Goal: Task Accomplishment & Management: Use online tool/utility

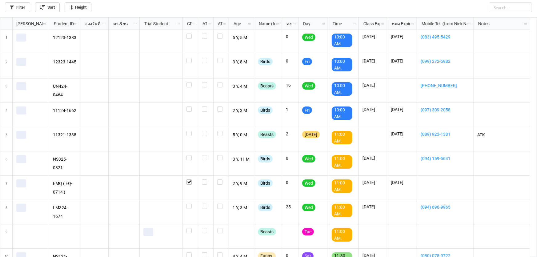
scroll to position [236, 534]
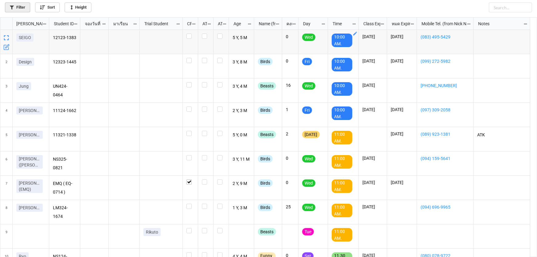
click at [23, 8] on link "Filter" at bounding box center [17, 7] width 25 height 10
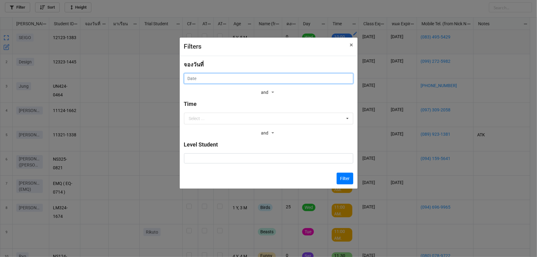
click at [264, 77] on input "text" at bounding box center [268, 78] width 169 height 10
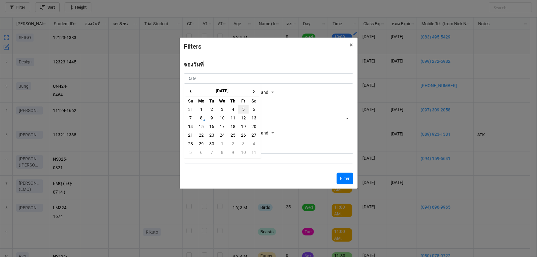
click at [243, 110] on td "5" at bounding box center [243, 109] width 10 height 9
type input "5/9/2025"
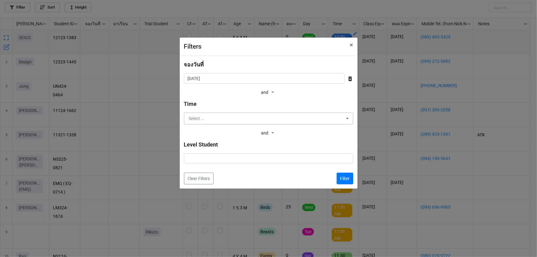
click at [246, 117] on input "text" at bounding box center [269, 118] width 169 height 11
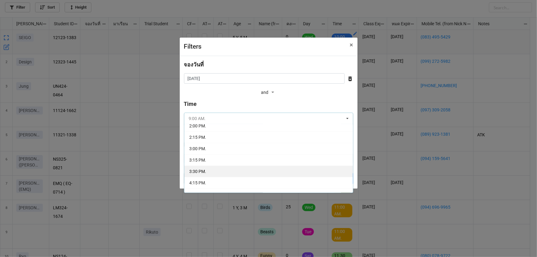
scroll to position [112, 0]
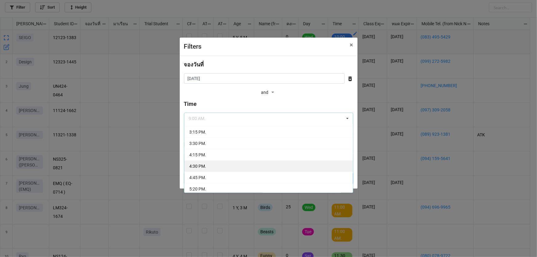
click at [238, 165] on div "4:30 PM." at bounding box center [268, 165] width 169 height 11
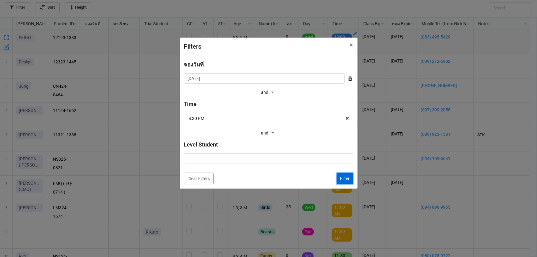
click at [347, 179] on button "Filter" at bounding box center [345, 179] width 17 height 12
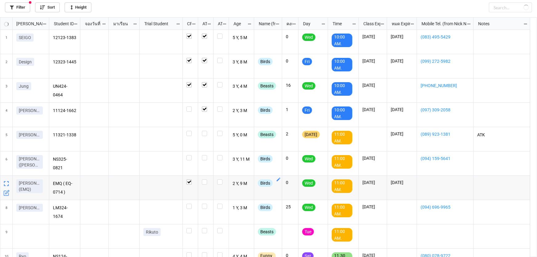
checkbox input "true"
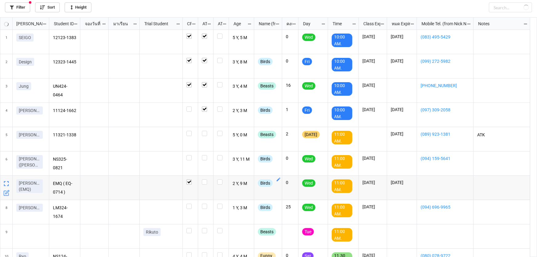
checkbox input "true"
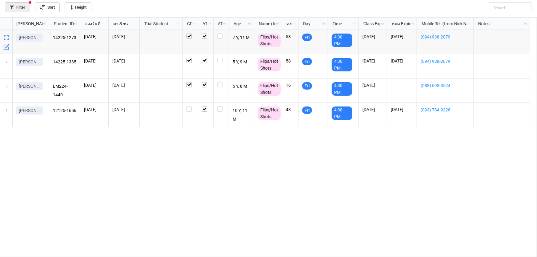
click at [24, 6] on link "Filter" at bounding box center [17, 7] width 25 height 10
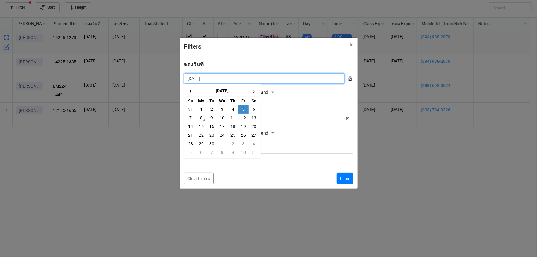
click at [262, 75] on input "5/9/2025" at bounding box center [264, 78] width 161 height 10
click at [188, 91] on span "‹" at bounding box center [191, 91] width 10 height 10
click at [204, 143] on td "25" at bounding box center [201, 143] width 10 height 9
type input "25/8/2025"
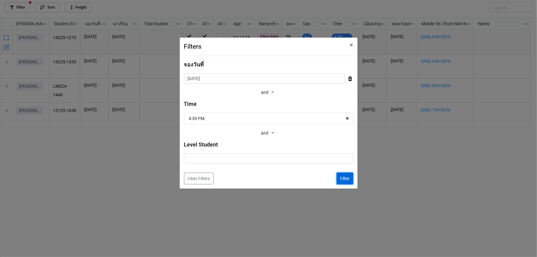
click at [348, 178] on button "Filter" at bounding box center [345, 179] width 17 height 12
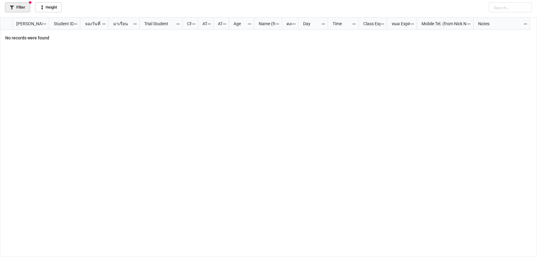
click at [15, 5] on link "Filter" at bounding box center [17, 7] width 25 height 10
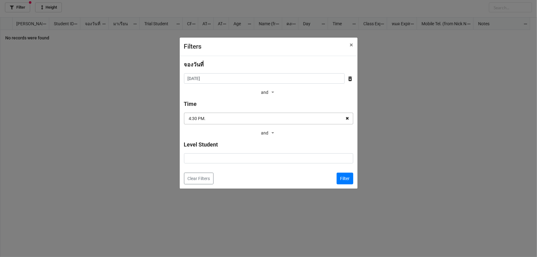
click at [348, 120] on icon at bounding box center [348, 118] width 10 height 11
click at [344, 180] on button "Filter" at bounding box center [345, 179] width 17 height 12
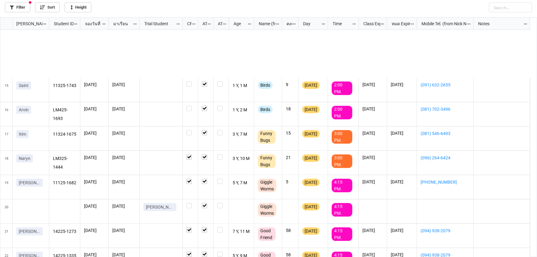
scroll to position [0, 0]
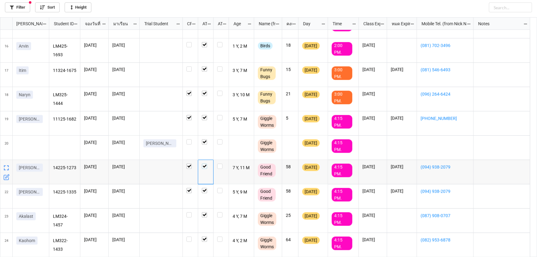
click at [204, 164] on label "grid" at bounding box center [206, 164] width 8 height 0
click at [205, 188] on label "grid" at bounding box center [206, 188] width 8 height 0
click at [5, 176] on icon "grid" at bounding box center [6, 177] width 5 height 5
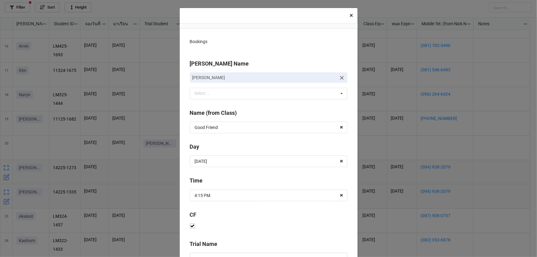
click at [350, 15] on span "×" at bounding box center [351, 15] width 3 height 7
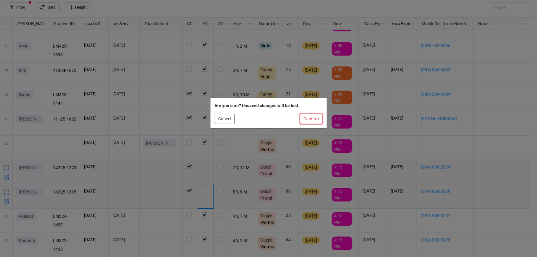
click at [317, 119] on button "Confirm" at bounding box center [311, 119] width 22 height 10
click at [317, 119] on div "[DATE]" at bounding box center [311, 118] width 18 height 7
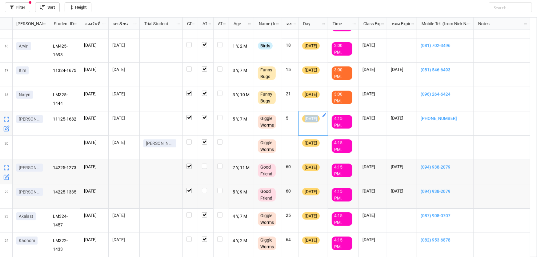
click at [317, 119] on div "[DATE]" at bounding box center [311, 118] width 18 height 7
click at [12, 10] on link "Filter" at bounding box center [17, 7] width 25 height 10
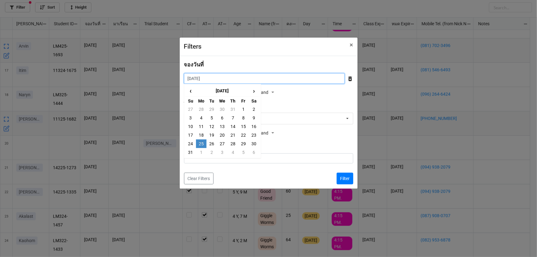
click at [299, 76] on input "25/8/2025" at bounding box center [264, 78] width 161 height 10
click at [199, 134] on td "18" at bounding box center [201, 135] width 10 height 9
type input "18/8/2025"
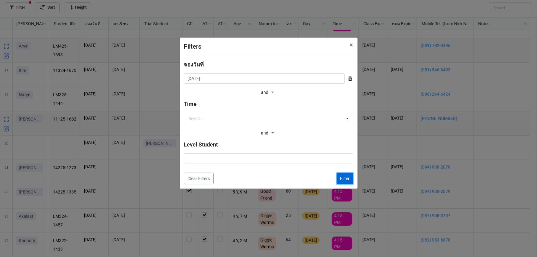
click at [344, 175] on button "Filter" at bounding box center [345, 179] width 17 height 12
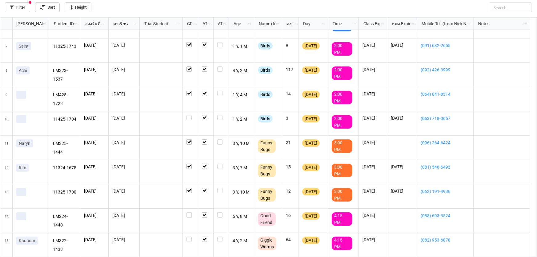
scroll to position [137, 0]
click at [21, 9] on link "Filter" at bounding box center [17, 7] width 25 height 10
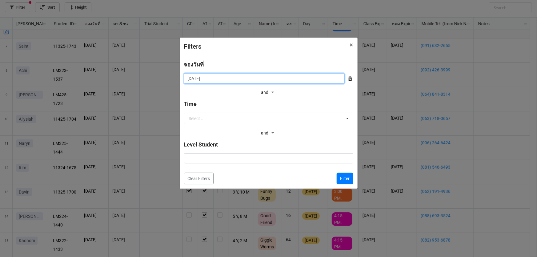
click at [254, 73] on input "18/8/2025" at bounding box center [264, 78] width 161 height 10
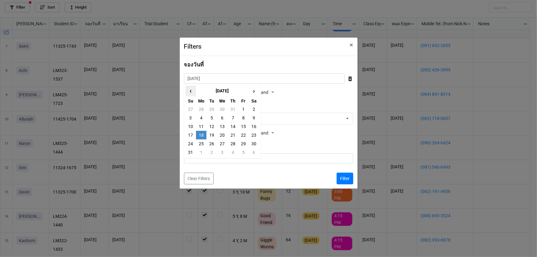
click at [192, 93] on span "‹" at bounding box center [191, 91] width 10 height 10
click at [202, 142] on td "23" at bounding box center [201, 143] width 10 height 9
type input "23/6/2025"
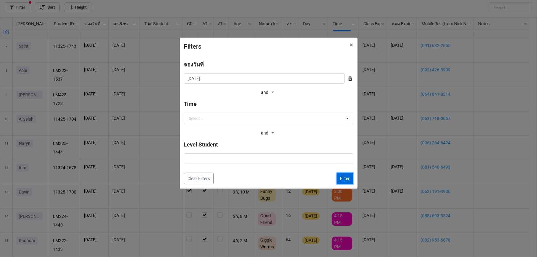
click at [346, 178] on button "Filter" at bounding box center [345, 179] width 17 height 12
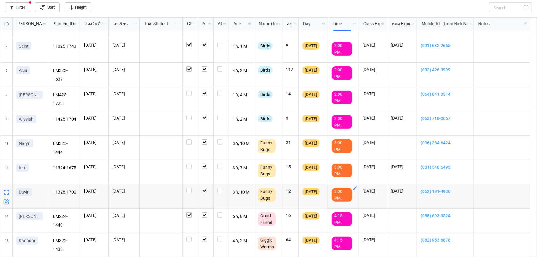
checkbox input "true"
checkbox input "false"
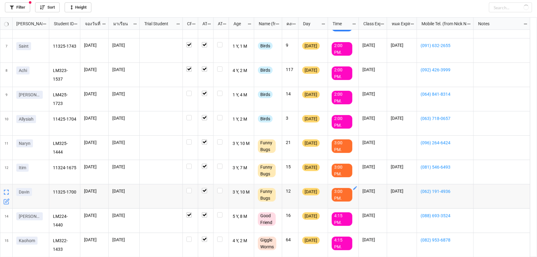
checkbox input "true"
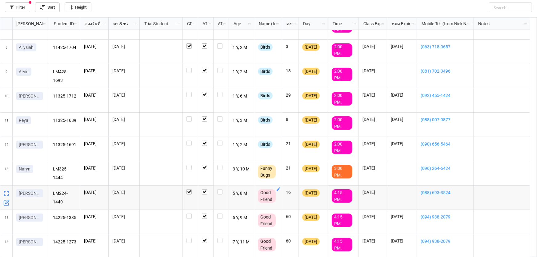
scroll to position [161, 0]
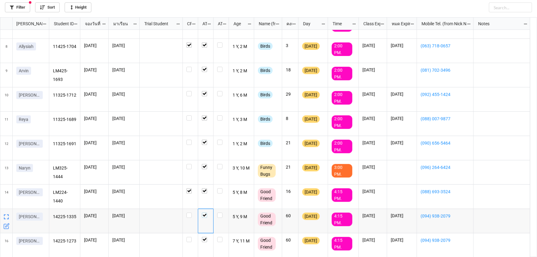
click at [203, 213] on label "grid" at bounding box center [206, 213] width 8 height 0
click at [205, 237] on label "grid" at bounding box center [206, 237] width 8 height 0
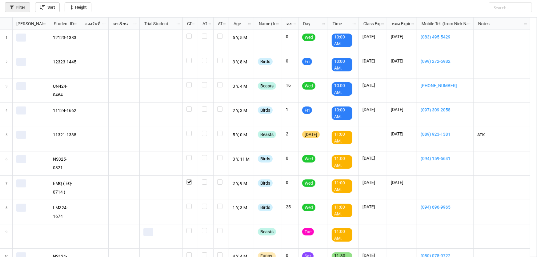
scroll to position [236, 534]
click at [21, 10] on link "Filter" at bounding box center [17, 7] width 25 height 10
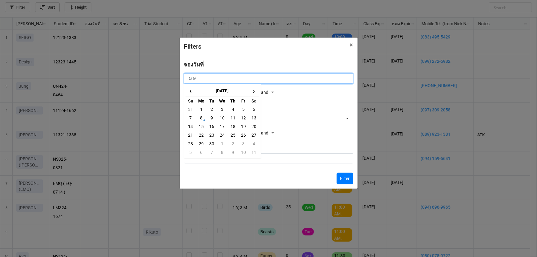
click at [262, 77] on input "text" at bounding box center [268, 78] width 169 height 10
click at [243, 108] on td "5" at bounding box center [243, 109] width 10 height 9
type input "[DATE]"
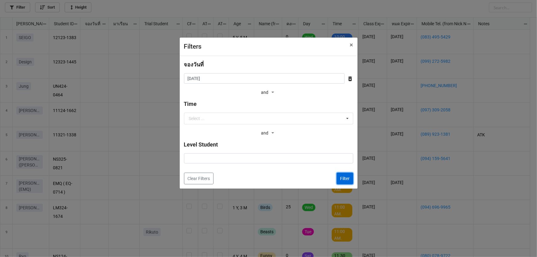
click at [338, 173] on button "Filter" at bounding box center [345, 179] width 17 height 12
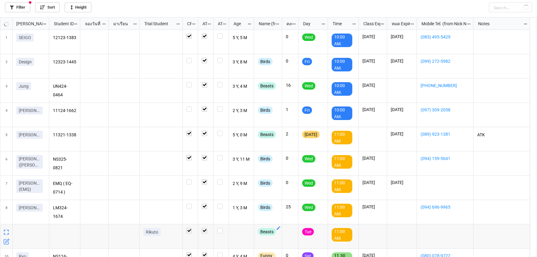
checkbox input "true"
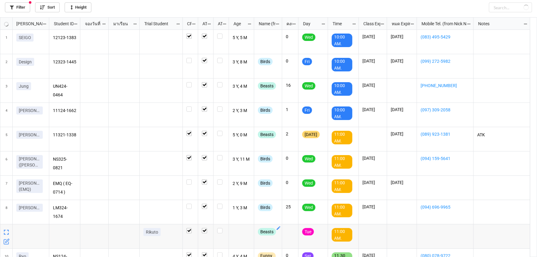
checkbox input "true"
checkbox input "false"
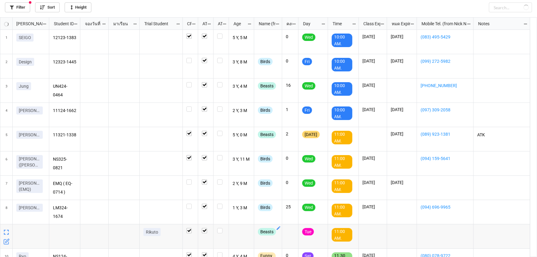
checkbox input "true"
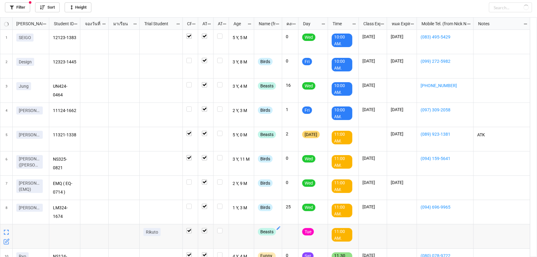
checkbox input "true"
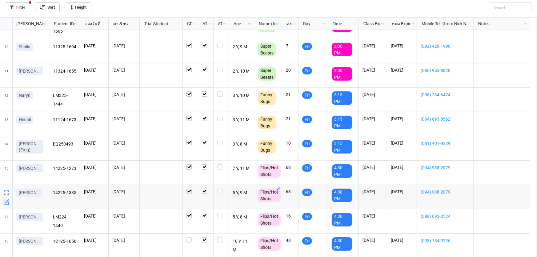
scroll to position [210, 0]
click at [13, 5] on link "Filter" at bounding box center [17, 7] width 25 height 10
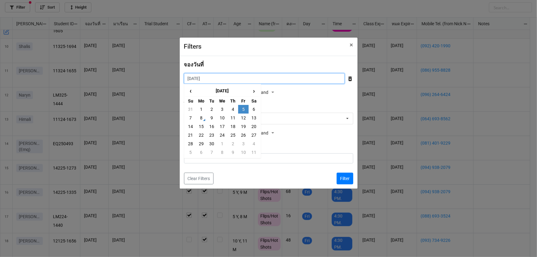
click at [268, 79] on input "[DATE]" at bounding box center [264, 78] width 161 height 10
click at [191, 93] on span "‹" at bounding box center [191, 91] width 10 height 10
click at [203, 141] on td "25" at bounding box center [201, 143] width 10 height 9
type input "25/8/2025"
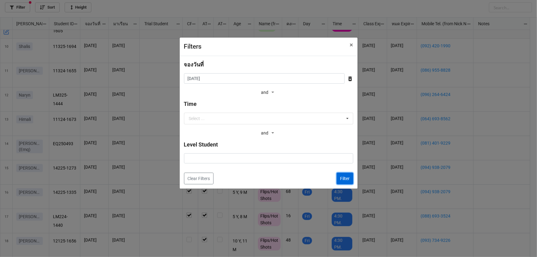
click at [343, 180] on button "Filter" at bounding box center [345, 179] width 17 height 12
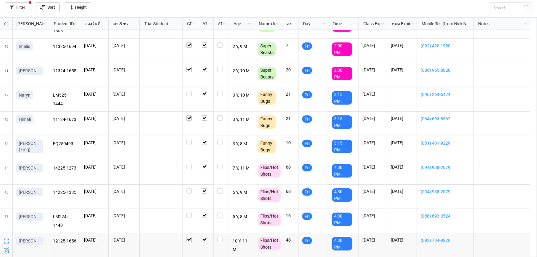
checkbox input "false"
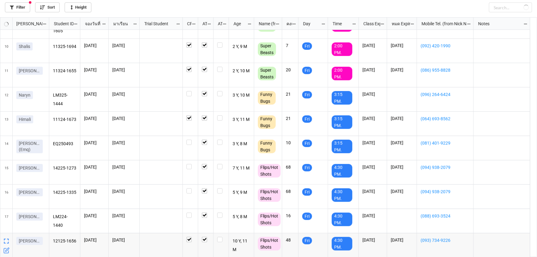
checkbox input "false"
checkbox input "true"
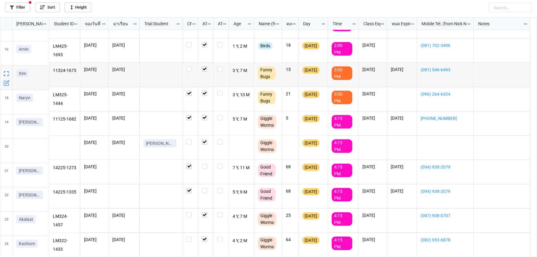
scroll to position [356, 0]
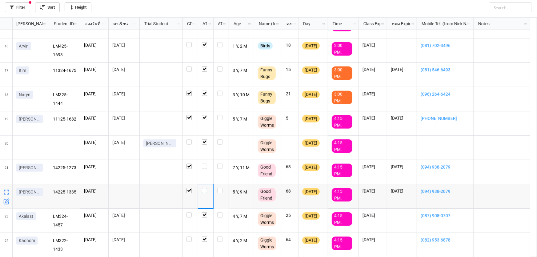
click at [204, 188] on label "grid" at bounding box center [206, 188] width 8 height 0
click at [205, 164] on label "grid" at bounding box center [206, 164] width 8 height 0
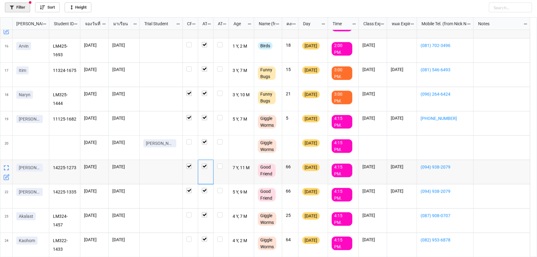
click at [25, 7] on link "Filter" at bounding box center [17, 7] width 25 height 10
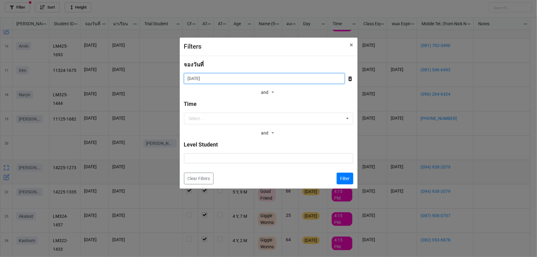
click at [253, 80] on input "25/8/2025" at bounding box center [264, 78] width 161 height 10
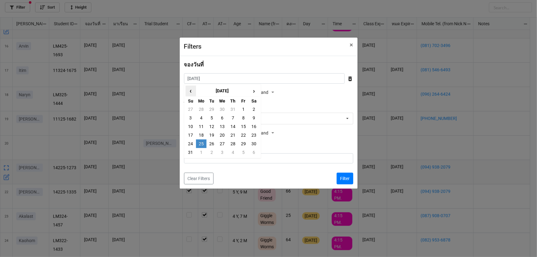
click at [192, 90] on span "‹" at bounding box center [191, 91] width 10 height 10
click at [201, 142] on td "23" at bounding box center [201, 143] width 10 height 9
type input "23/6/2025"
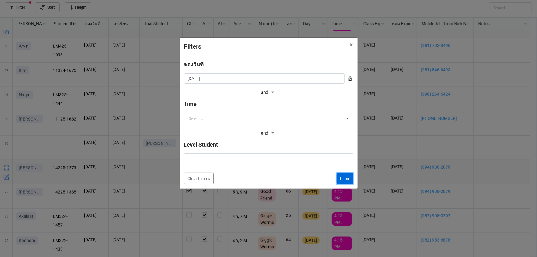
click at [344, 176] on button "Filter" at bounding box center [345, 179] width 17 height 12
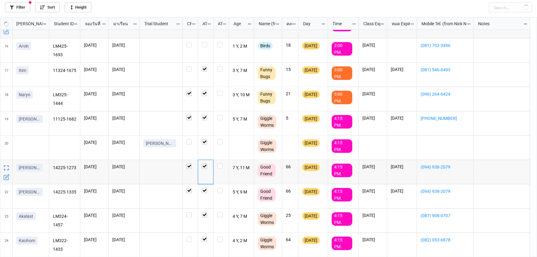
checkbox input "false"
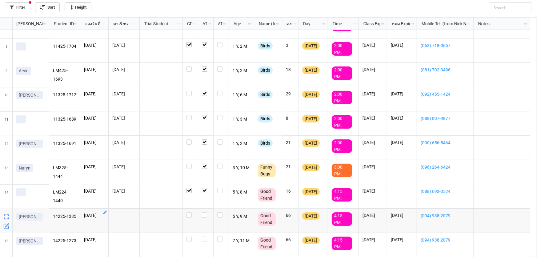
scroll to position [161, 0]
click at [208, 216] on div "grid" at bounding box center [206, 215] width 8 height 5
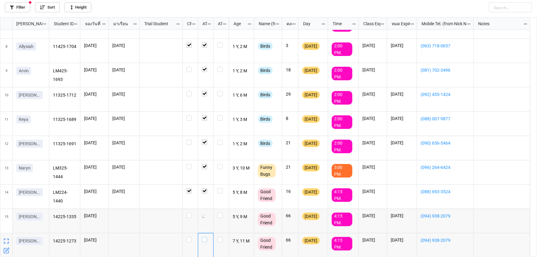
click at [205, 237] on label "grid" at bounding box center [206, 237] width 8 height 0
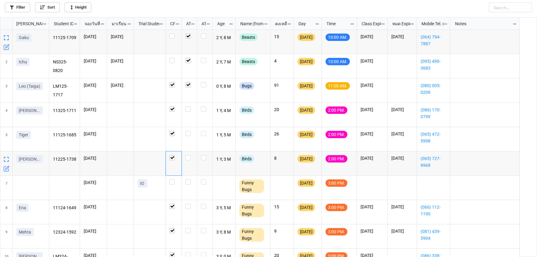
scroll to position [236, 534]
click at [25, 8] on link "Filter" at bounding box center [17, 7] width 25 height 10
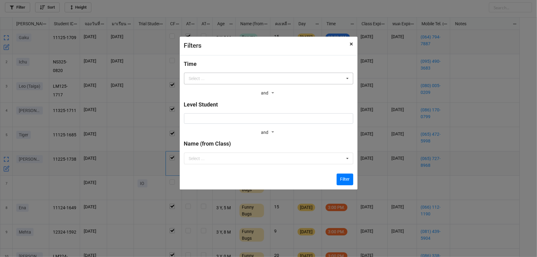
drag, startPoint x: 352, startPoint y: 46, endPoint x: 333, endPoint y: 79, distance: 37.2
click at [333, 79] on div "Filters × Close Time Select ... 9:00 AM. 9.50 AM. 10:00 AM. 10.40 AM. 11:00 AM.…" at bounding box center [269, 112] width 179 height 153
click at [329, 83] on input "text" at bounding box center [269, 78] width 169 height 11
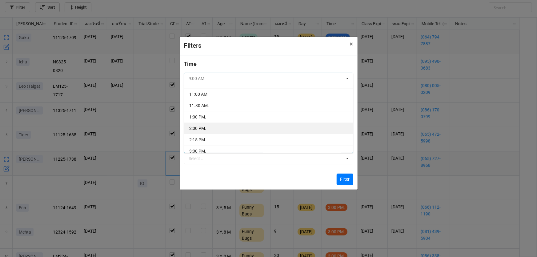
scroll to position [56, 0]
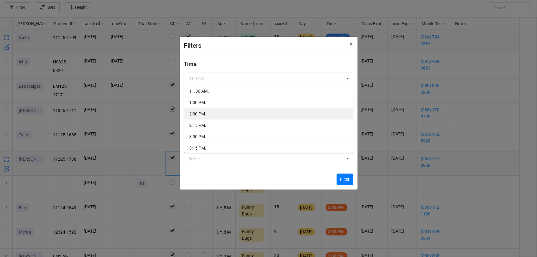
click at [219, 115] on div "2:00 PM." at bounding box center [268, 113] width 169 height 11
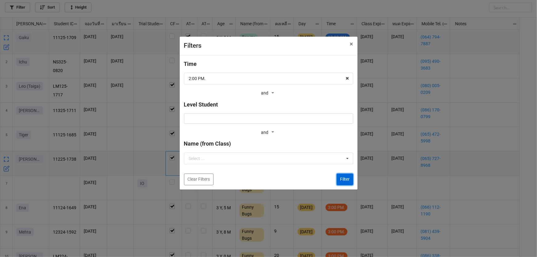
drag, startPoint x: 347, startPoint y: 179, endPoint x: 353, endPoint y: 180, distance: 6.9
click at [347, 179] on button "Filter" at bounding box center [345, 180] width 17 height 12
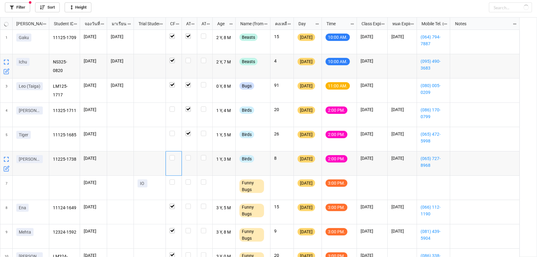
checkbox input "true"
checkbox input "false"
checkbox input "true"
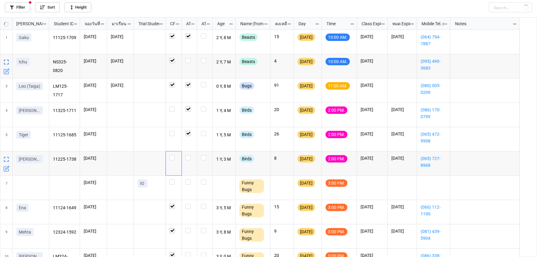
checkbox input "false"
checkbox input "true"
checkbox input "false"
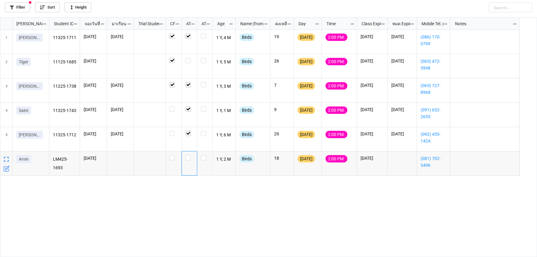
click at [189, 160] on div "grid" at bounding box center [189, 163] width 15 height 24
click at [188, 155] on label "grid" at bounding box center [190, 155] width 8 height 0
click at [191, 60] on div "grid" at bounding box center [190, 60] width 8 height 5
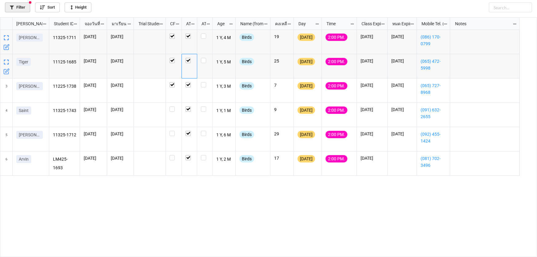
click at [16, 12] on link "Filter" at bounding box center [17, 7] width 25 height 10
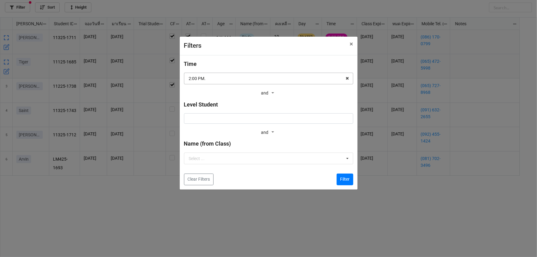
click at [235, 77] on input "text" at bounding box center [269, 78] width 169 height 11
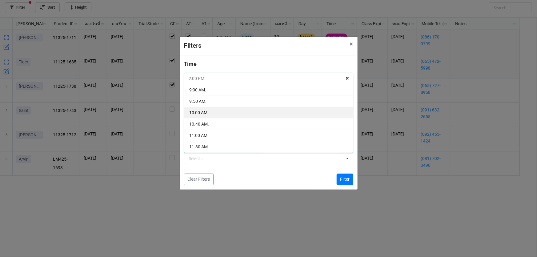
scroll to position [22, 0]
click at [348, 77] on icon at bounding box center [348, 78] width 10 height 11
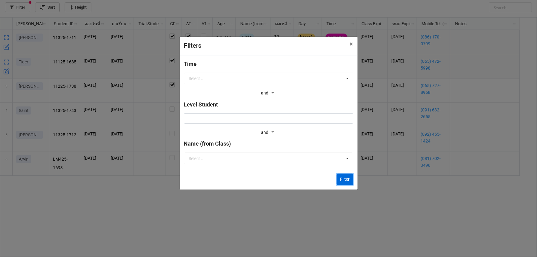
click at [344, 180] on button "Filter" at bounding box center [345, 180] width 17 height 12
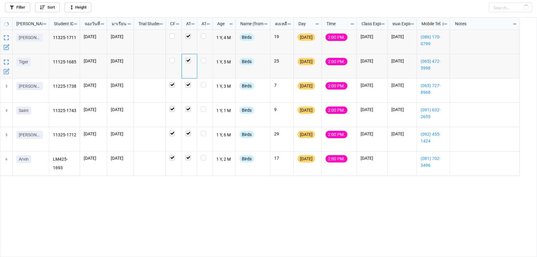
checkbox input "false"
checkbox input "true"
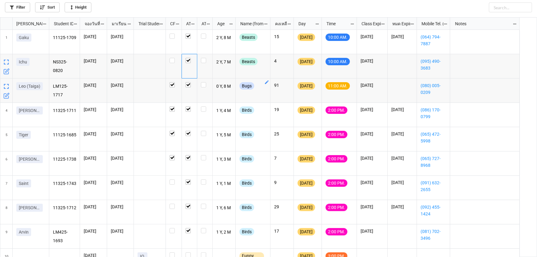
scroll to position [0, 0]
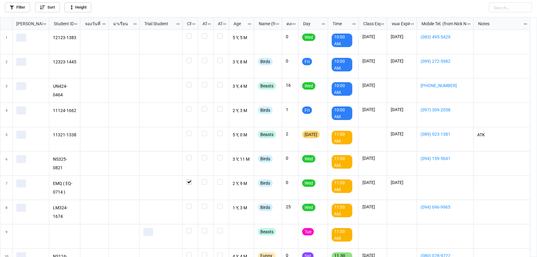
scroll to position [236, 534]
click at [6, 6] on link "Filter" at bounding box center [17, 7] width 25 height 10
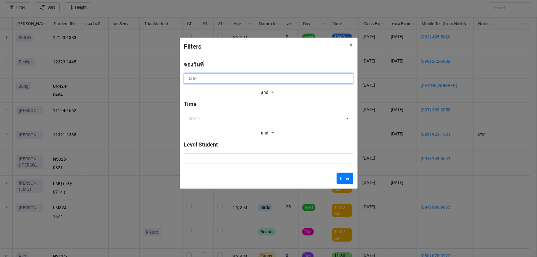
click at [310, 81] on input "text" at bounding box center [268, 78] width 169 height 10
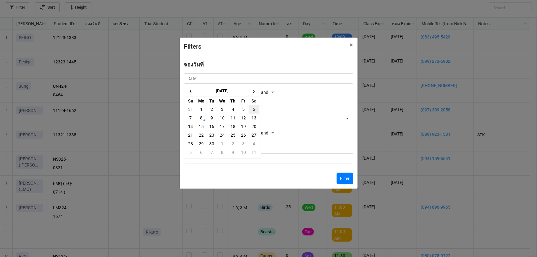
click at [252, 107] on td "6" at bounding box center [254, 109] width 10 height 9
type input "6/9/2025"
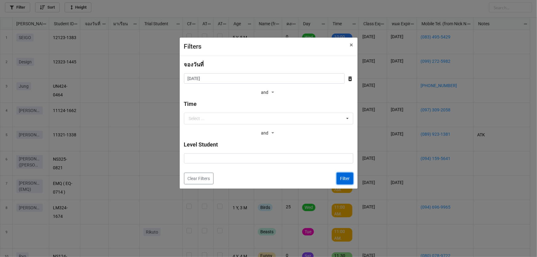
click at [348, 179] on button "Filter" at bounding box center [345, 179] width 17 height 12
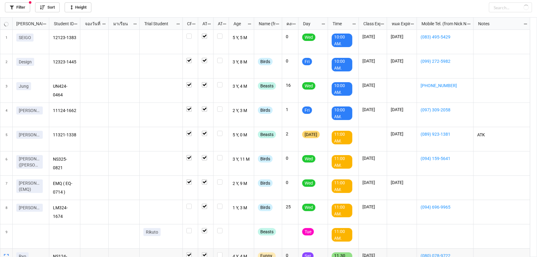
checkbox input "true"
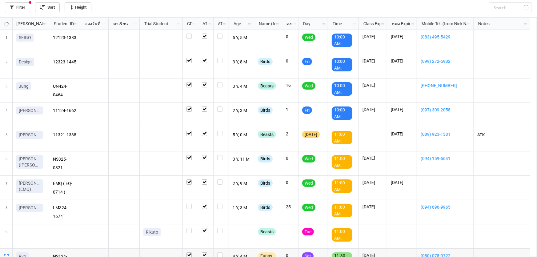
checkbox input "true"
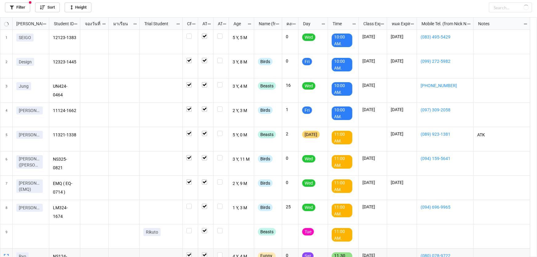
checkbox input "true"
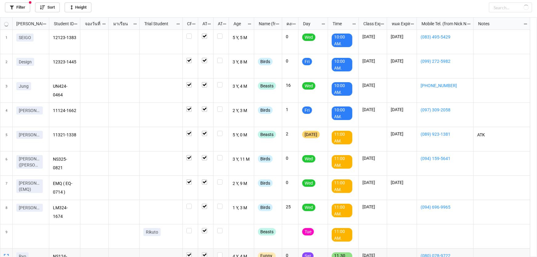
checkbox input "true"
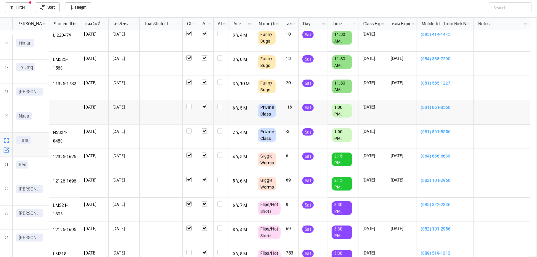
scroll to position [0, 0]
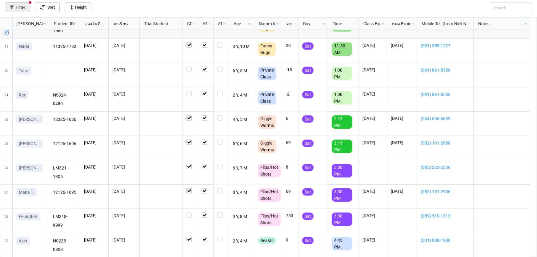
click at [9, 3] on link "Filter" at bounding box center [17, 7] width 25 height 10
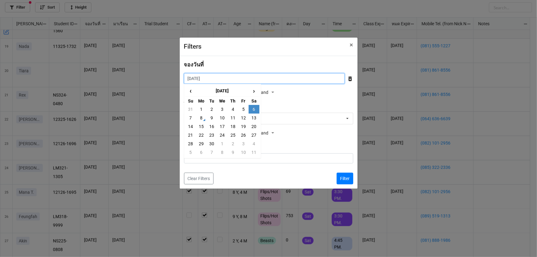
click at [244, 75] on input "6/9/2025" at bounding box center [264, 78] width 161 height 10
click at [240, 111] on td "5" at bounding box center [243, 109] width 10 height 9
type input "[DATE]"
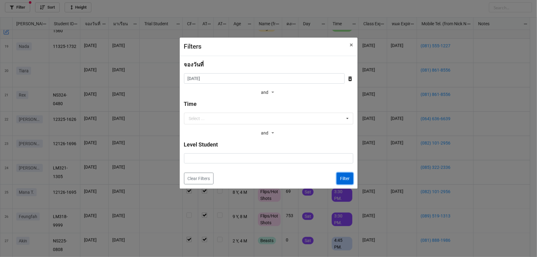
click at [339, 180] on button "Filter" at bounding box center [345, 179] width 17 height 12
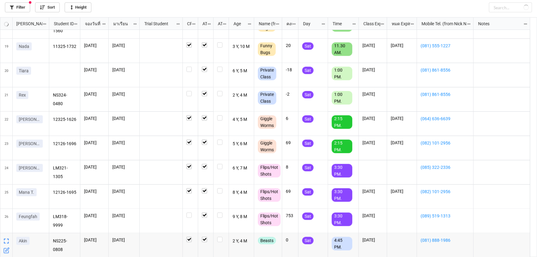
checkbox input "false"
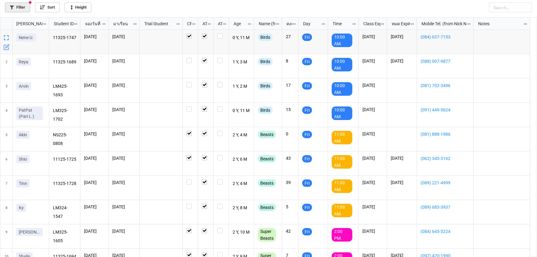
click at [24, 6] on link "Filter" at bounding box center [17, 7] width 25 height 10
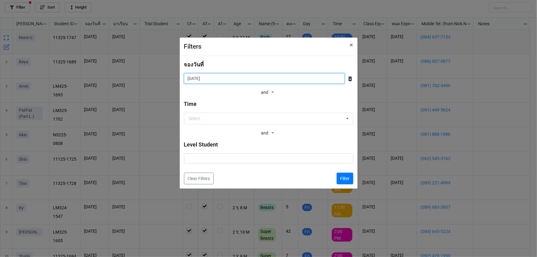
click at [242, 79] on input "[DATE]" at bounding box center [264, 78] width 161 height 10
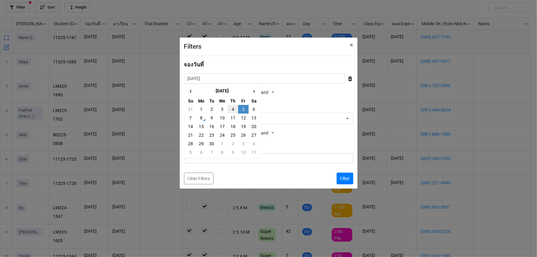
click at [232, 107] on td "4" at bounding box center [233, 109] width 10 height 9
type input "4/9/2025"
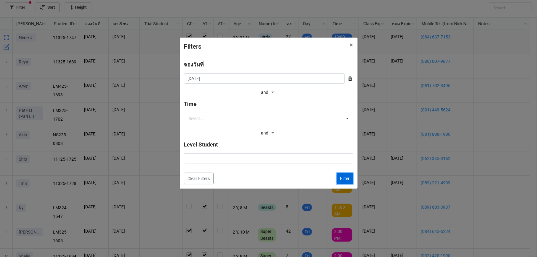
click at [344, 178] on button "Filter" at bounding box center [345, 179] width 17 height 12
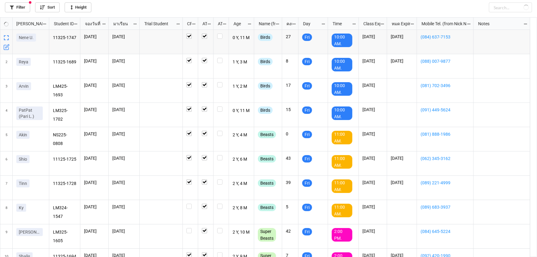
checkbox input "false"
checkbox input "true"
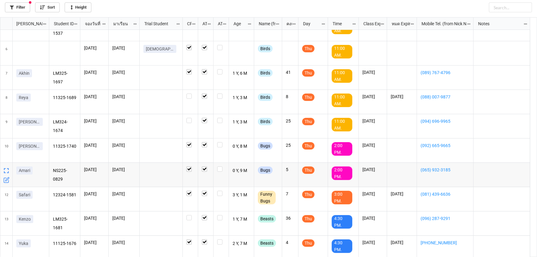
scroll to position [112, 0]
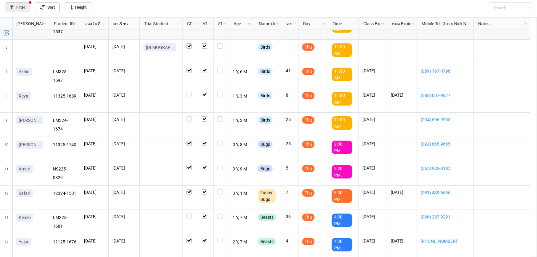
click at [20, 8] on link "Filter" at bounding box center [17, 7] width 25 height 10
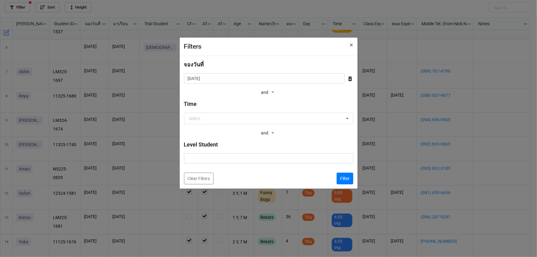
click at [492, 195] on div "Filters × Close จองวันที่ 4/9/2025 ‹ September 2025 › Su Mo Tu We Th Fr Sa 31 1…" at bounding box center [268, 128] width 537 height 257
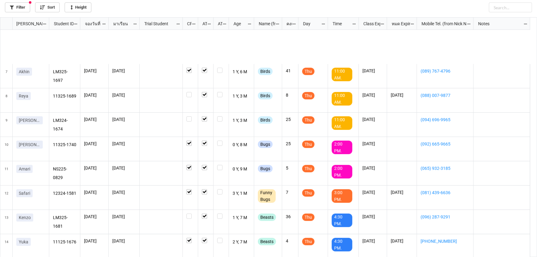
scroll to position [186, 0]
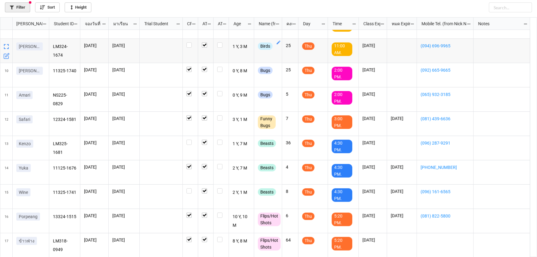
click at [22, 8] on link "Filter" at bounding box center [17, 7] width 25 height 10
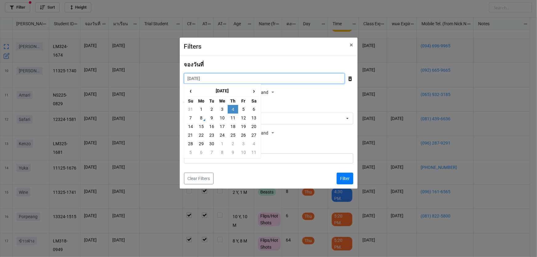
drag, startPoint x: 212, startPoint y: 75, endPoint x: 217, endPoint y: 88, distance: 14.4
click at [212, 75] on input "4/9/2025" at bounding box center [264, 78] width 161 height 10
click at [222, 107] on td "3" at bounding box center [222, 109] width 10 height 9
type input "3/9/2025"
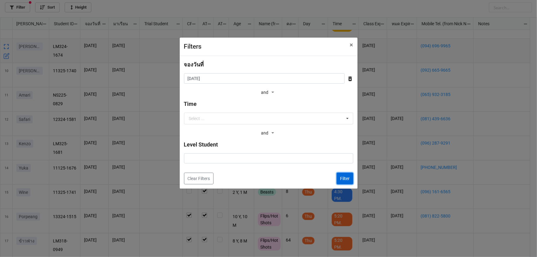
click at [344, 177] on button "Filter" at bounding box center [345, 179] width 17 height 12
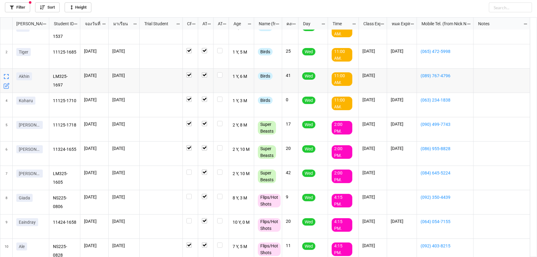
scroll to position [15, 0]
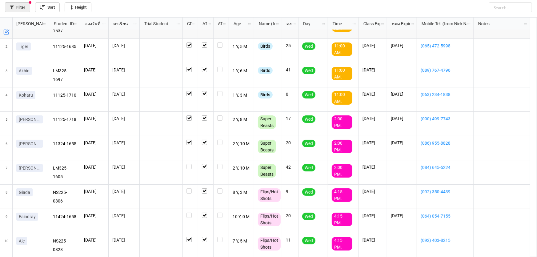
click at [14, 7] on link "Filter" at bounding box center [17, 7] width 25 height 10
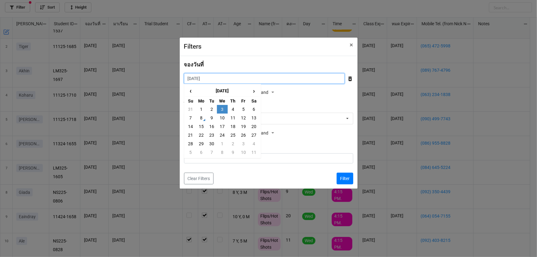
click at [235, 74] on input "3/9/2025" at bounding box center [264, 78] width 161 height 10
click at [207, 110] on td "2" at bounding box center [212, 109] width 10 height 9
type input "2/9/2025"
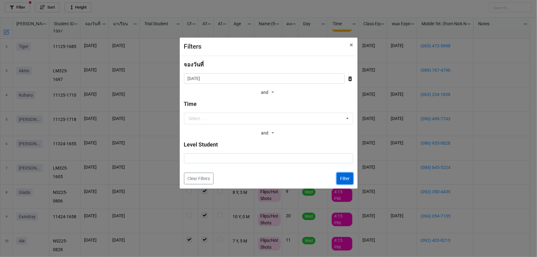
click at [342, 182] on button "Filter" at bounding box center [345, 179] width 17 height 12
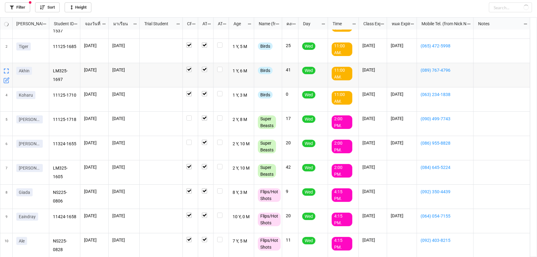
checkbox input "true"
checkbox input "false"
checkbox input "true"
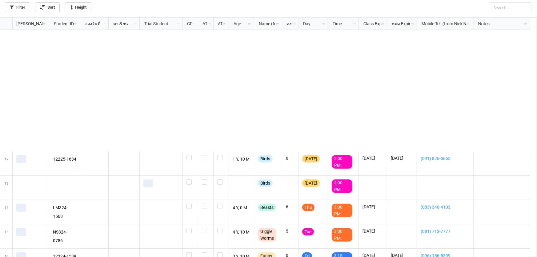
scroll to position [280, 0]
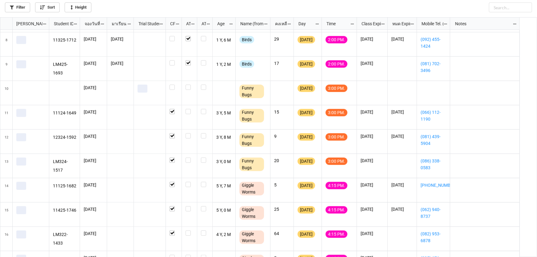
scroll to position [186, 0]
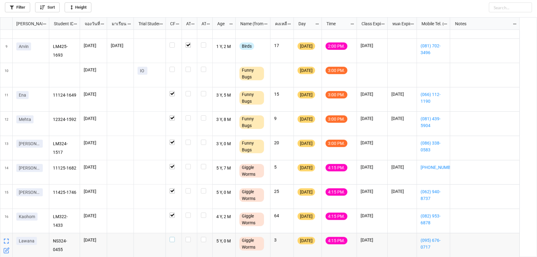
click at [172, 237] on label "grid" at bounding box center [174, 237] width 8 height 0
drag, startPoint x: 359, startPoint y: 242, endPoint x: 386, endPoint y: 240, distance: 27.2
click at [386, 240] on div "[DATE]" at bounding box center [372, 245] width 31 height 24
copy p "[DATE]"
click at [188, 67] on label "grid" at bounding box center [190, 67] width 8 height 0
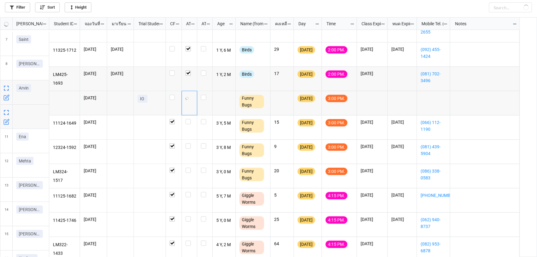
scroll to position [158, 0]
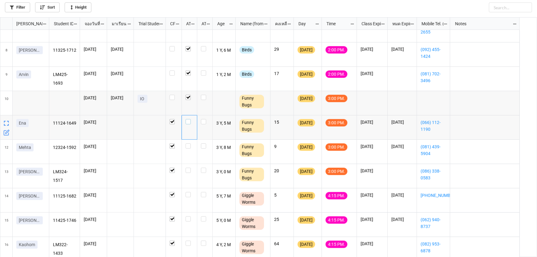
click at [191, 122] on div "grid" at bounding box center [190, 121] width 8 height 5
click at [188, 168] on label "grid" at bounding box center [190, 168] width 8 height 0
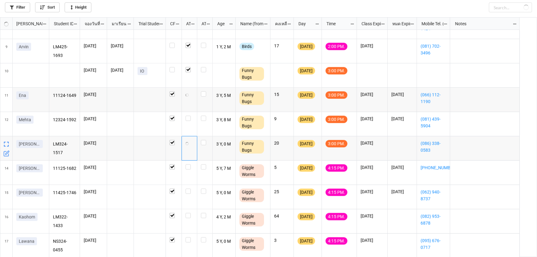
scroll to position [186, 0]
checkbox input "true"
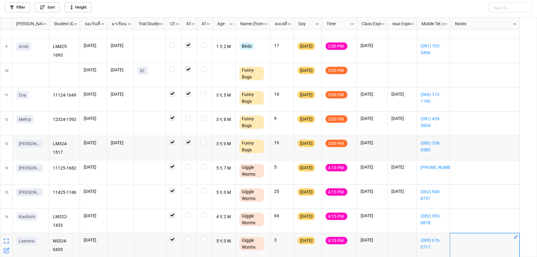
click at [517, 237] on icon "grid" at bounding box center [517, 237] width 4 height 4
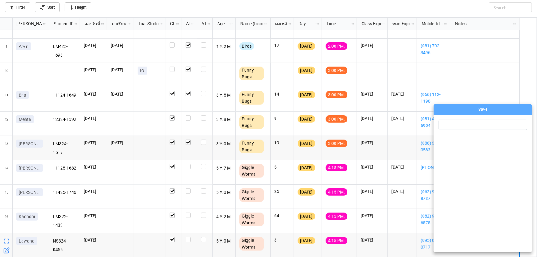
click at [462, 119] on div at bounding box center [483, 184] width 99 height 138
click at [462, 120] on input at bounding box center [483, 125] width 89 height 10
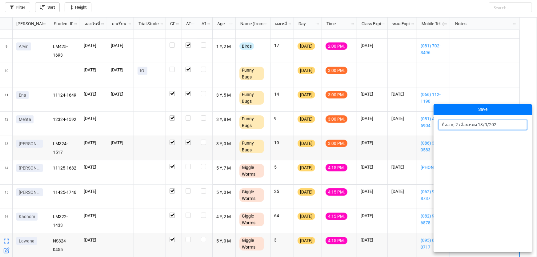
type input "ยืดอายุ 2 เดือนหมด [DATE]"
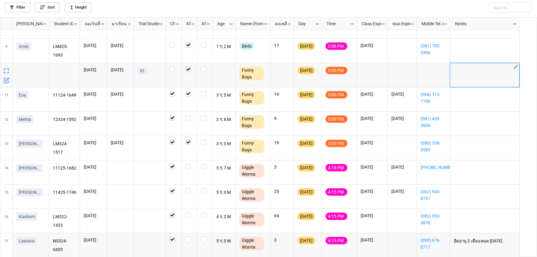
click at [491, 82] on div "grid" at bounding box center [485, 75] width 70 height 24
click at [187, 115] on label "grid" at bounding box center [190, 115] width 8 height 0
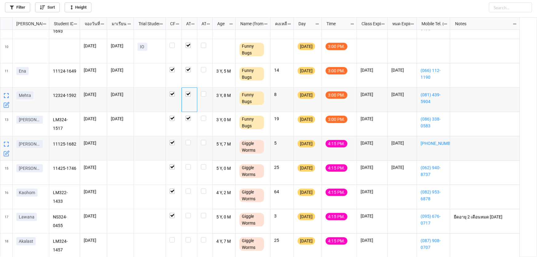
scroll to position [210, 0]
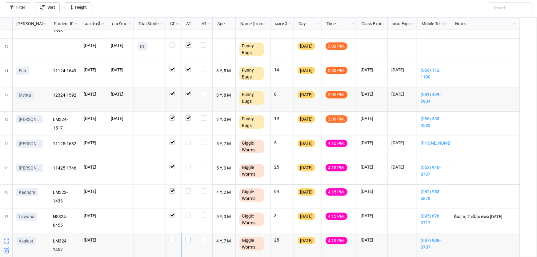
click at [188, 237] on label "grid" at bounding box center [190, 237] width 8 height 0
